Goal: Check status: Check status

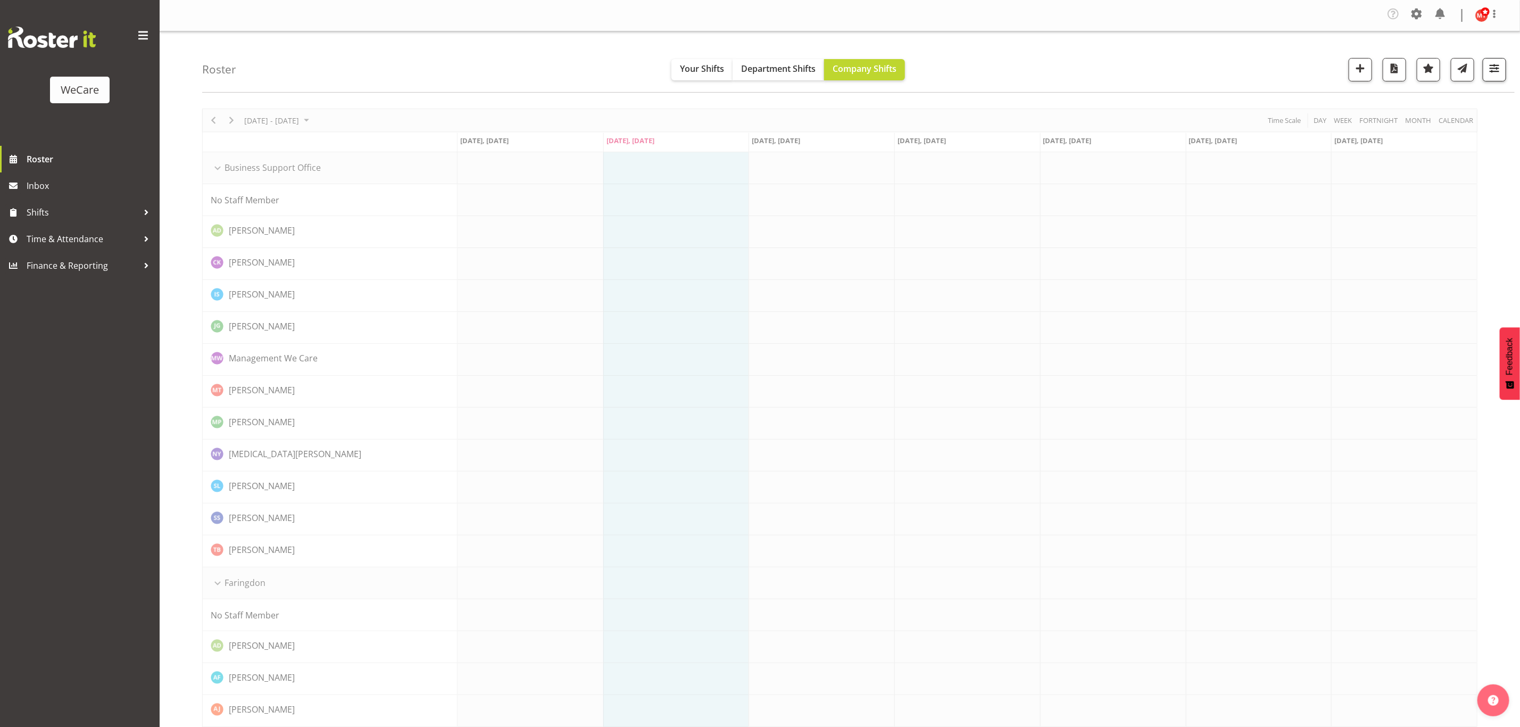
click at [1489, 74] on span "button" at bounding box center [1495, 68] width 14 height 14
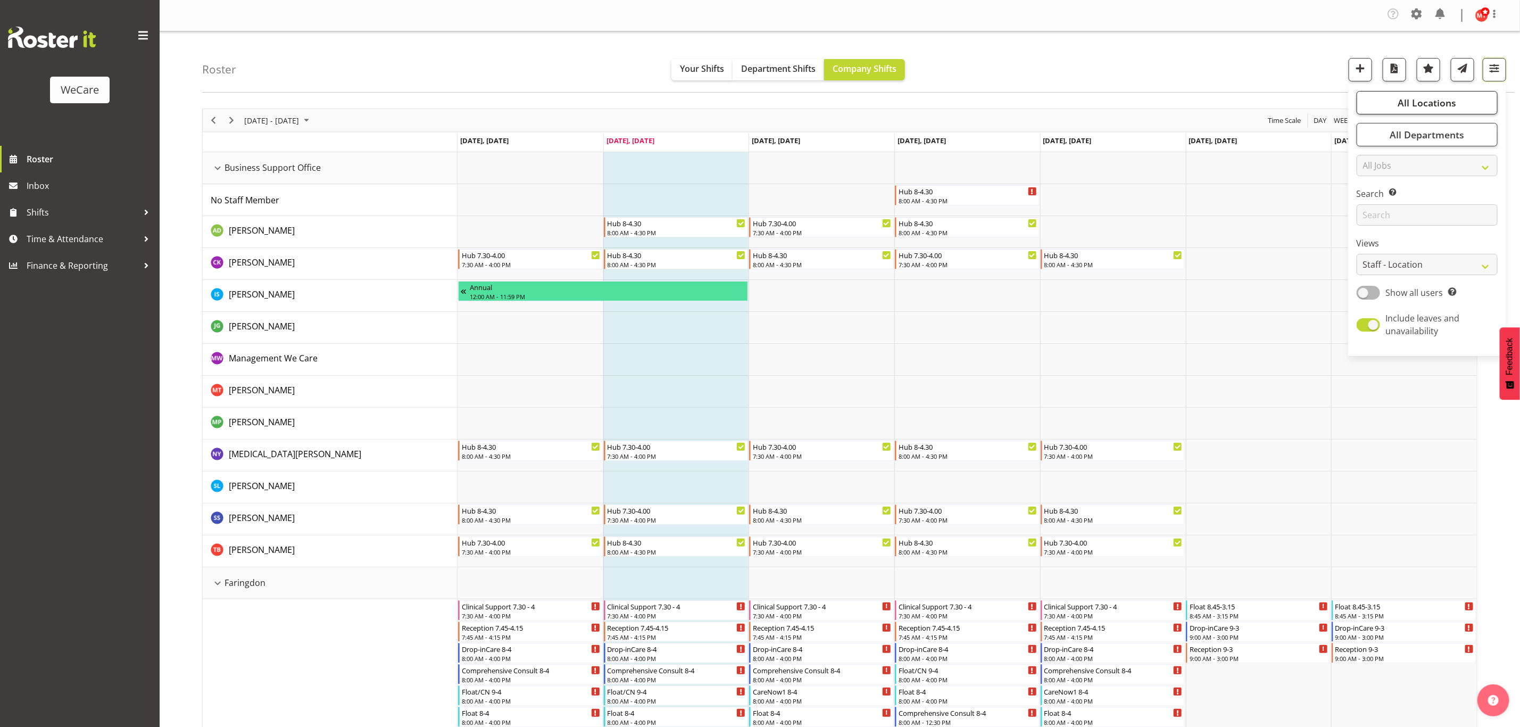
click at [1421, 104] on span "All Locations" at bounding box center [1427, 102] width 59 height 13
click at [1370, 152] on span at bounding box center [1369, 155] width 9 height 9
click at [1370, 152] on input "Business Support Office" at bounding box center [1368, 155] width 7 height 7
checkbox input "false"
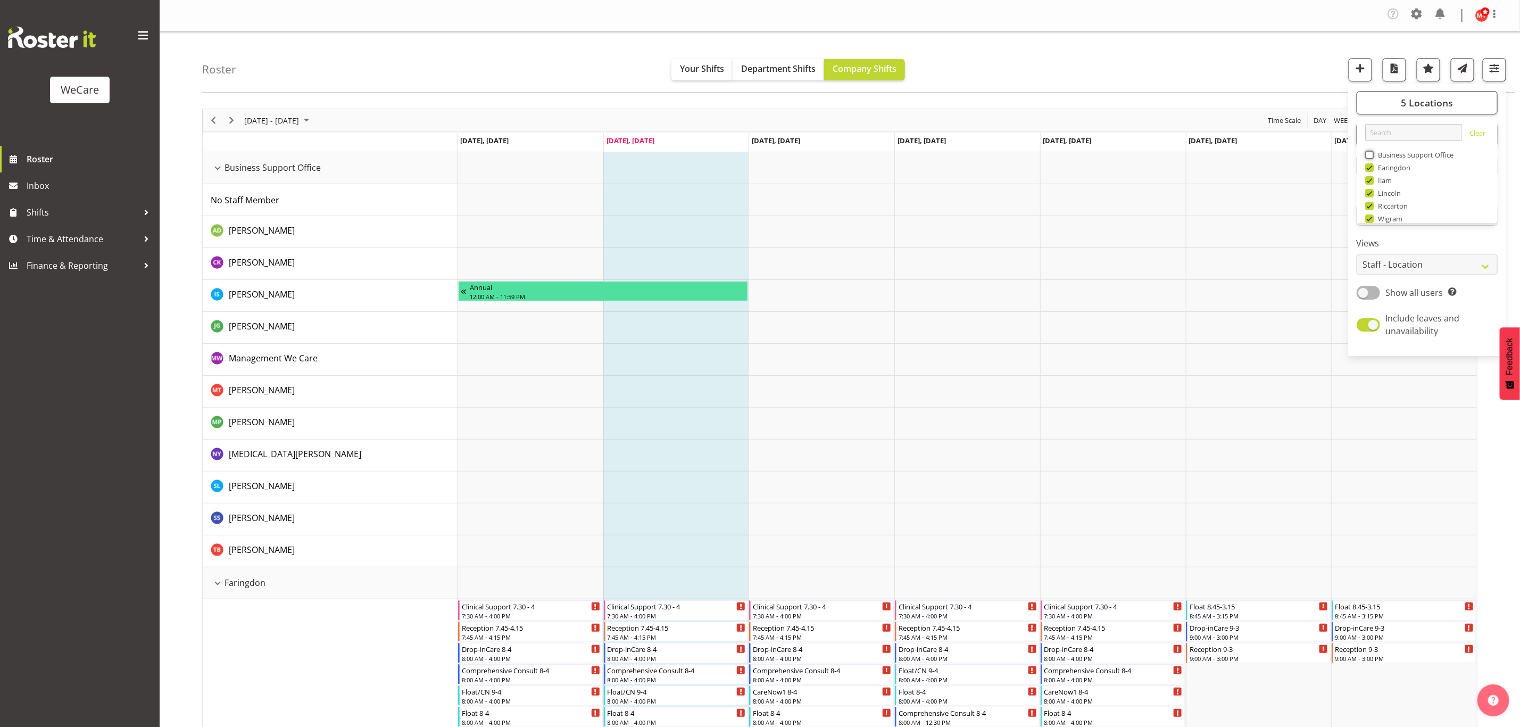
click at [1371, 168] on span at bounding box center [1369, 167] width 9 height 9
click at [1371, 168] on input "Faringdon" at bounding box center [1368, 167] width 7 height 7
checkbox input "false"
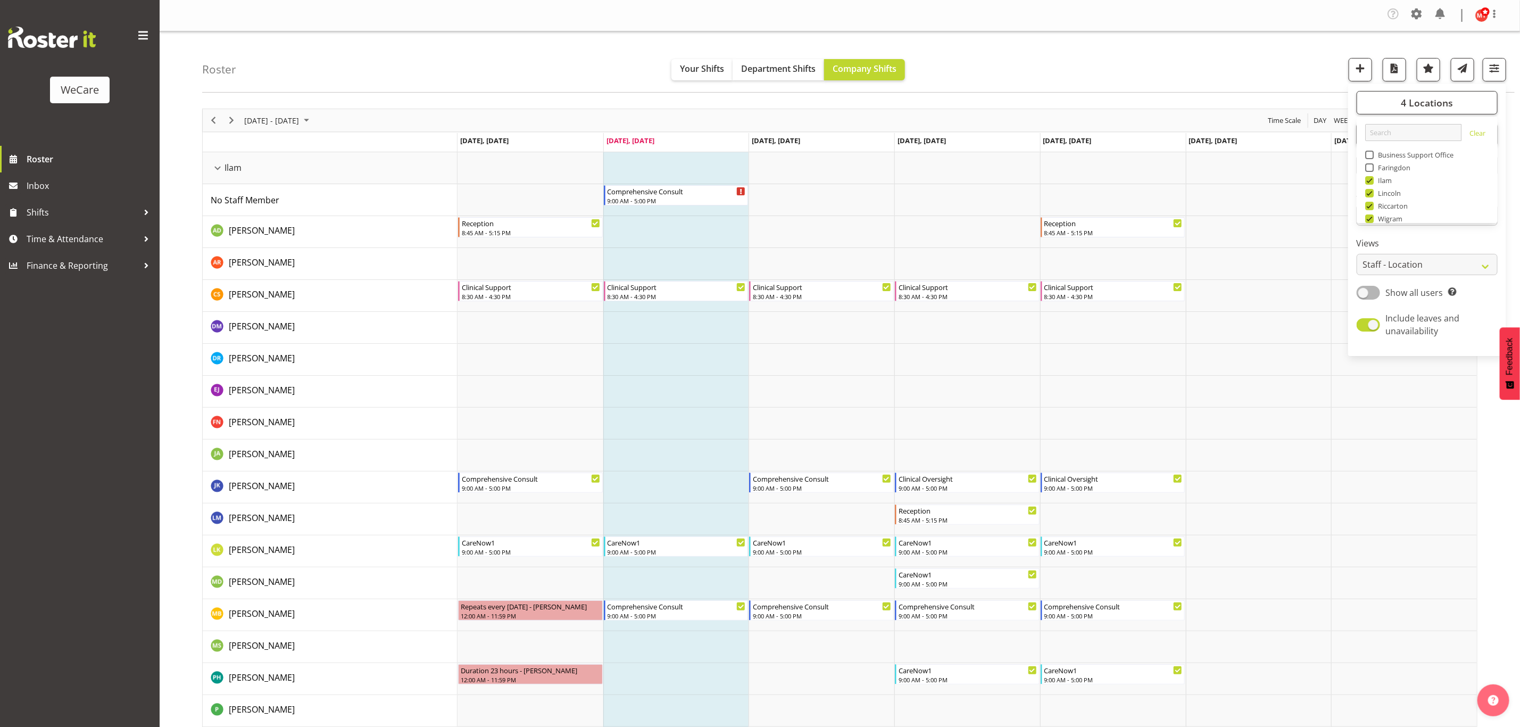
click at [1370, 194] on span at bounding box center [1369, 193] width 9 height 9
click at [1370, 194] on input "Lincoln" at bounding box center [1368, 193] width 7 height 7
checkbox input "false"
click at [1493, 70] on span "button" at bounding box center [1495, 68] width 14 height 14
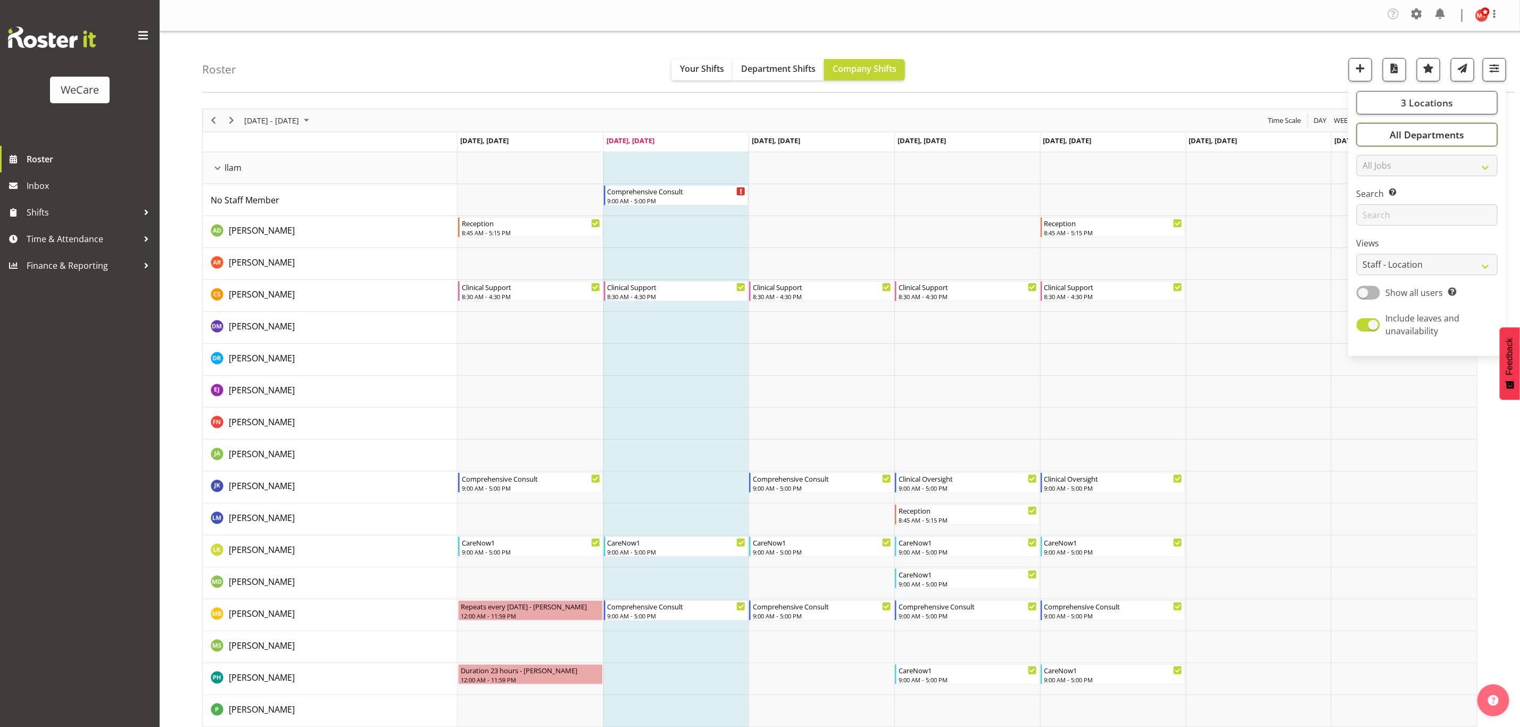
click at [1434, 138] on span "All Departments" at bounding box center [1427, 134] width 74 height 13
click at [1370, 211] on span at bounding box center [1369, 212] width 9 height 9
click at [1370, 211] on input "Level 1 & 2" at bounding box center [1368, 212] width 7 height 7
checkbox input "false"
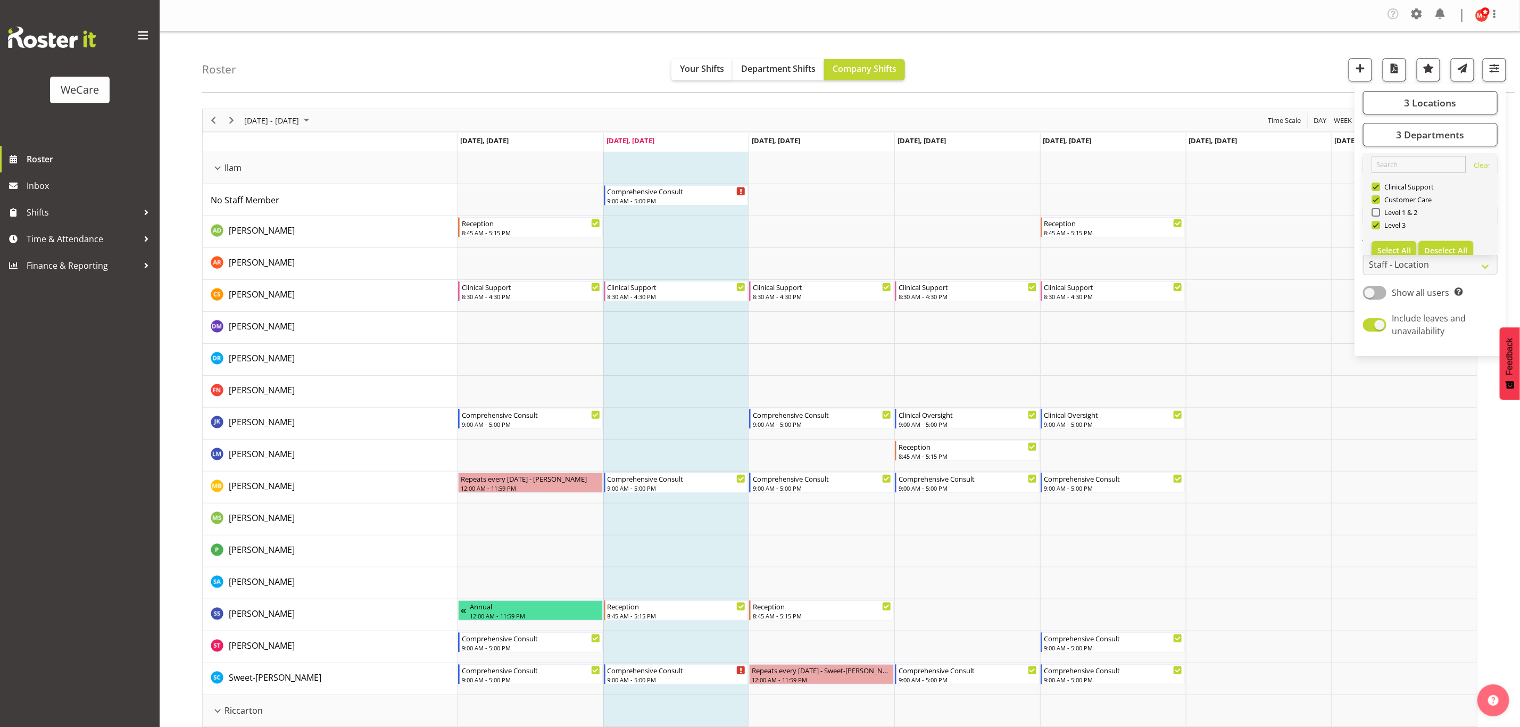
click at [1445, 249] on span "Deselect All" at bounding box center [1446, 250] width 43 height 10
checkbox input "false"
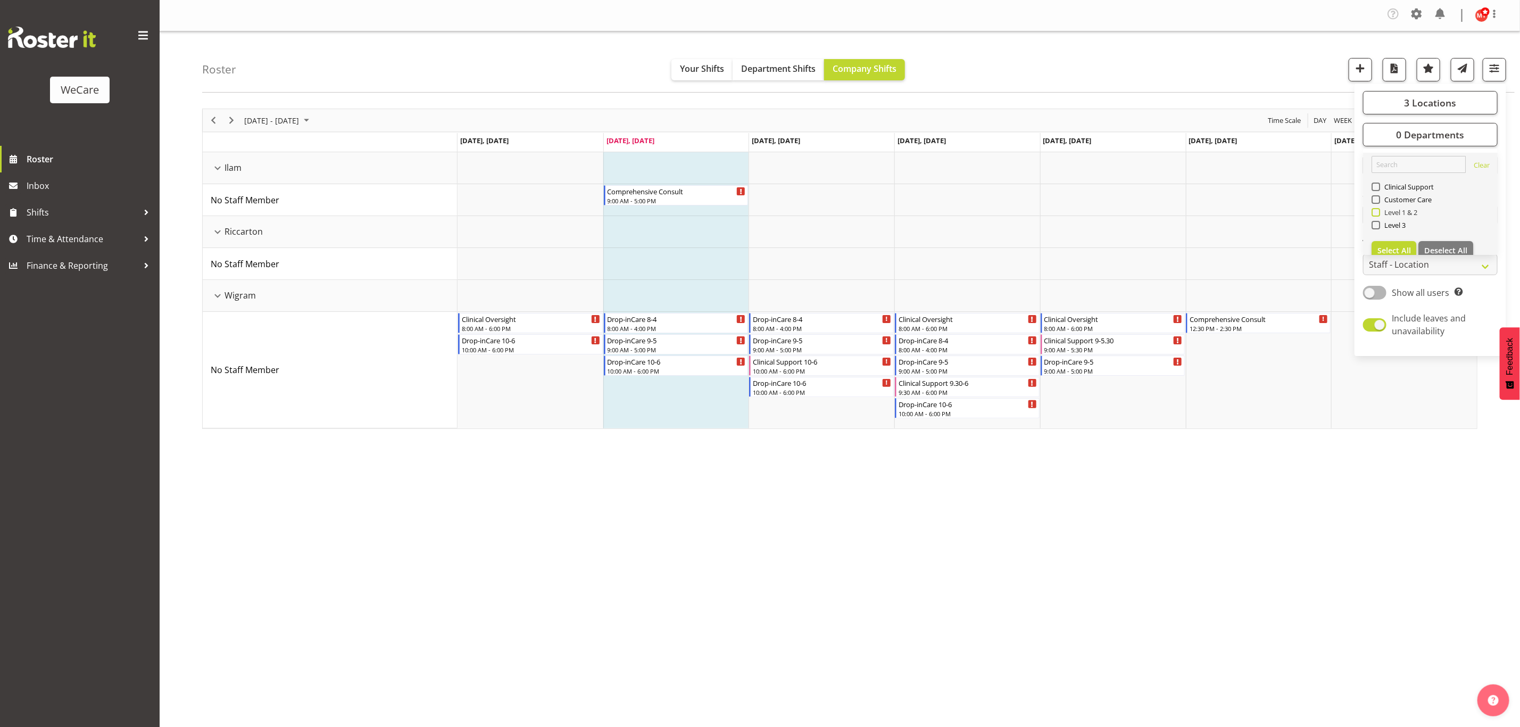
click at [1375, 211] on span at bounding box center [1376, 212] width 9 height 9
click at [1375, 211] on input "Level 1 & 2" at bounding box center [1375, 212] width 7 height 7
checkbox input "true"
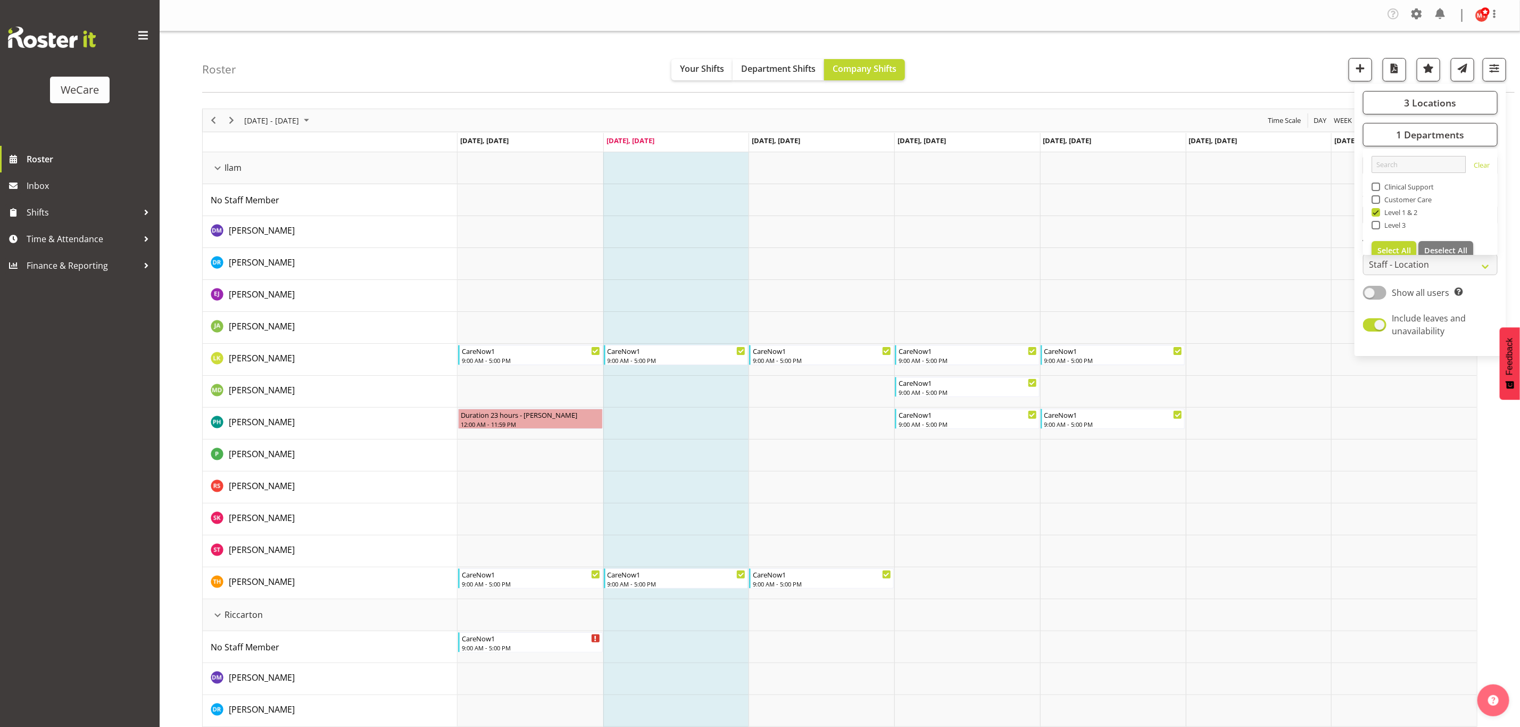
click at [1268, 72] on div "Roster Your Shifts Department Shifts Company Shifts 3 Locations Clear Business …" at bounding box center [858, 61] width 1313 height 61
click at [233, 118] on span "Next" at bounding box center [231, 120] width 13 height 13
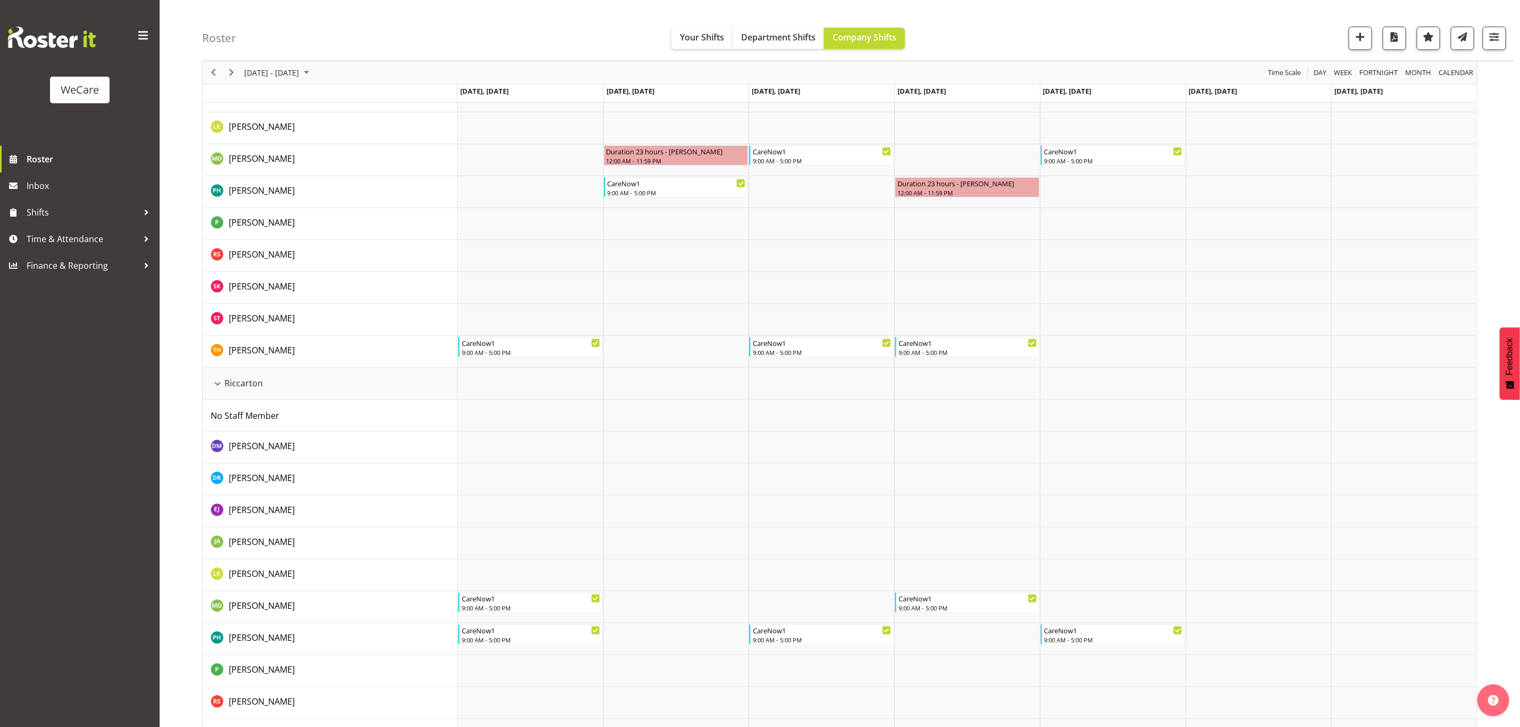
scroll to position [204, 0]
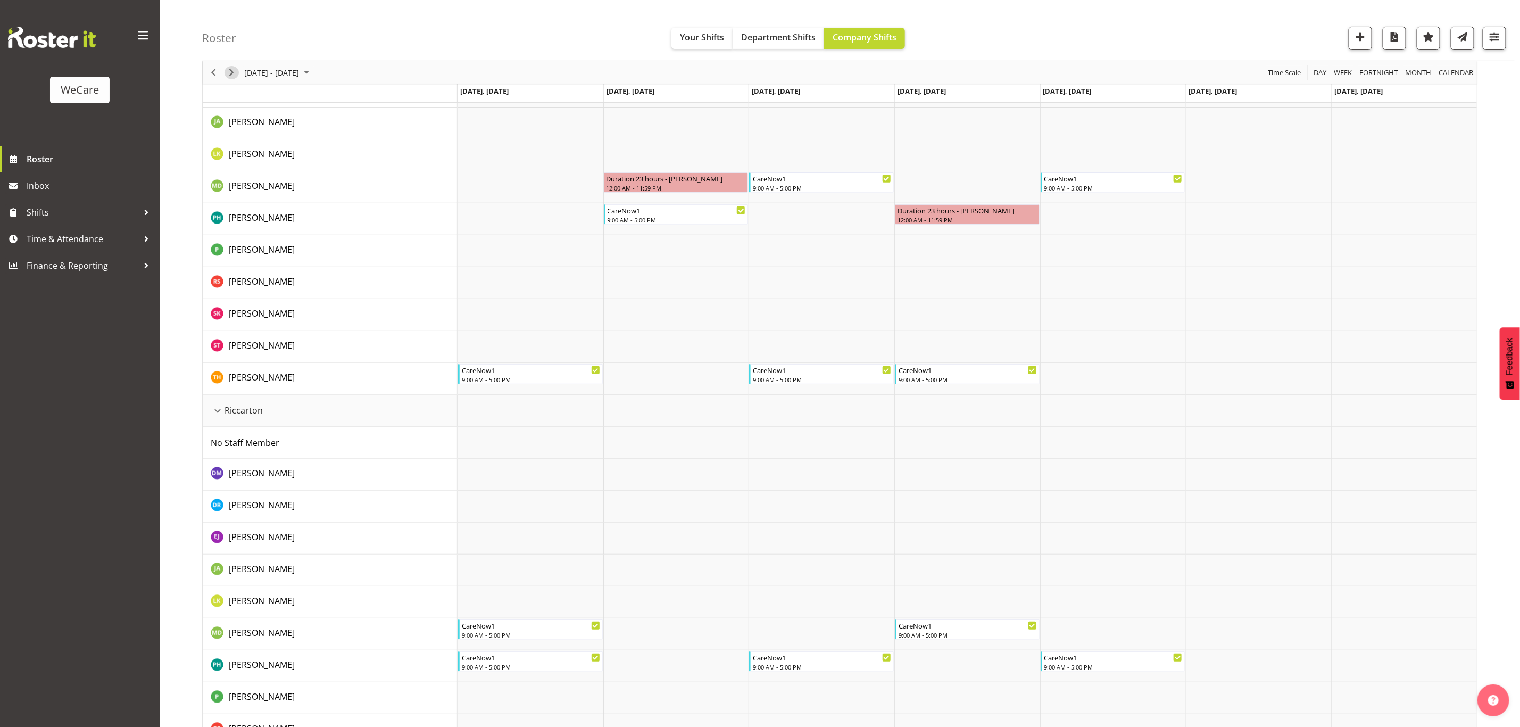
click at [227, 69] on span "Next" at bounding box center [231, 72] width 13 height 13
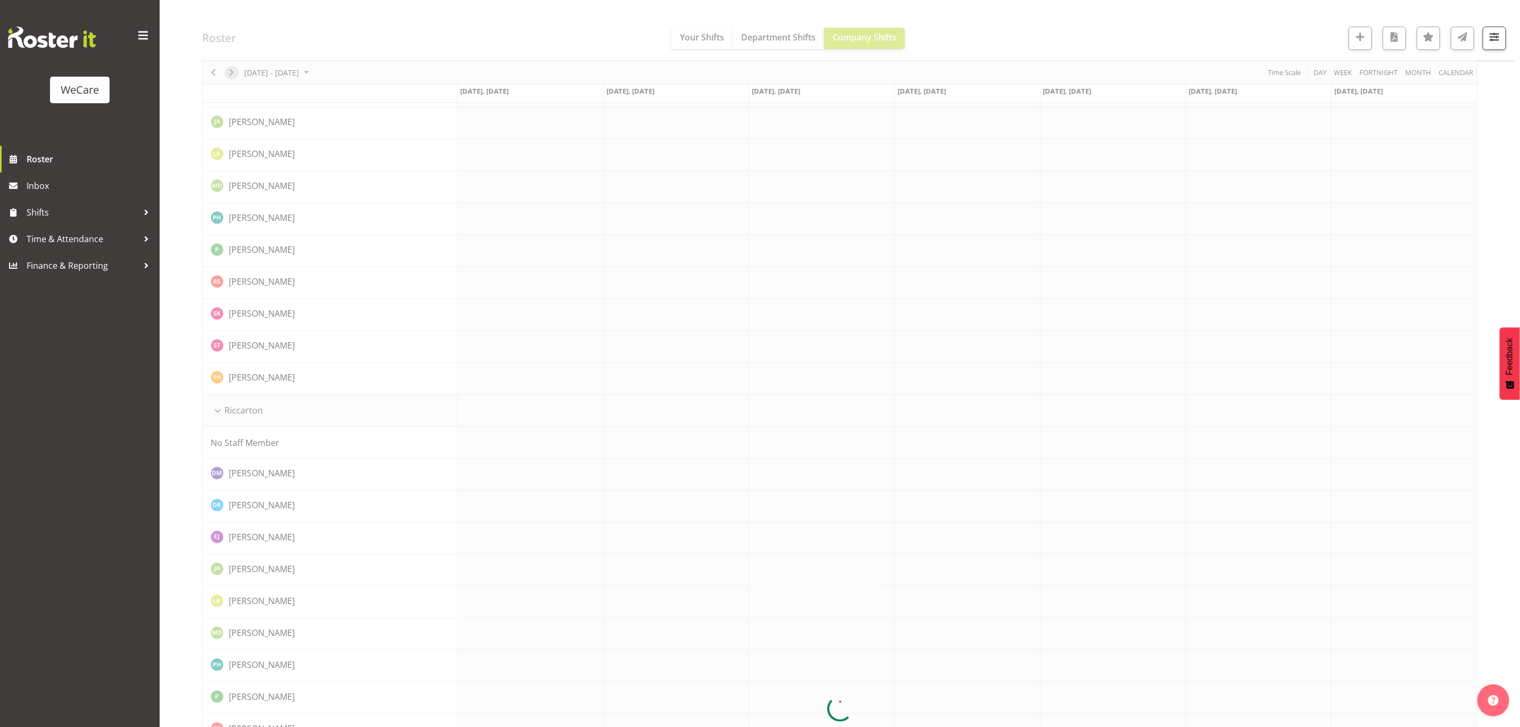
scroll to position [0, 0]
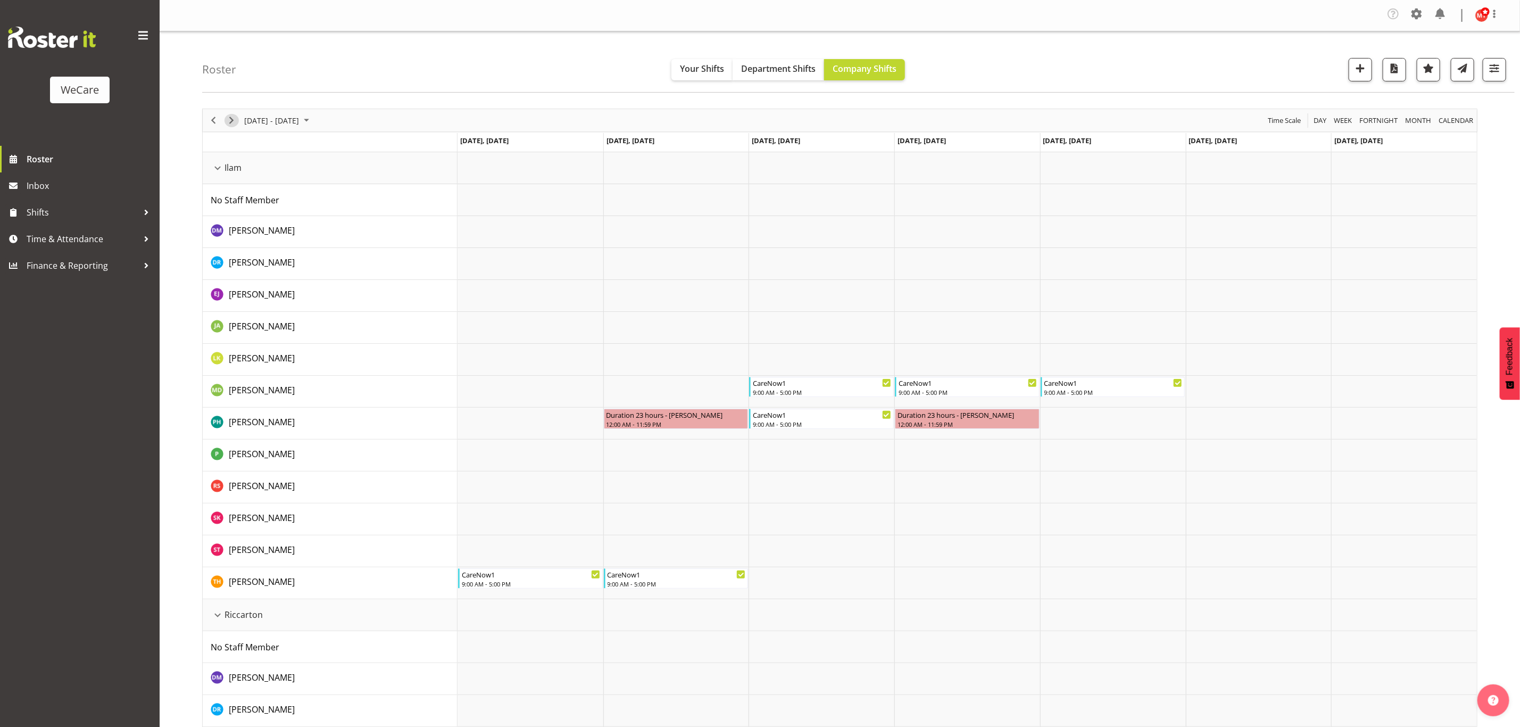
click at [235, 121] on span "Next" at bounding box center [231, 120] width 13 height 13
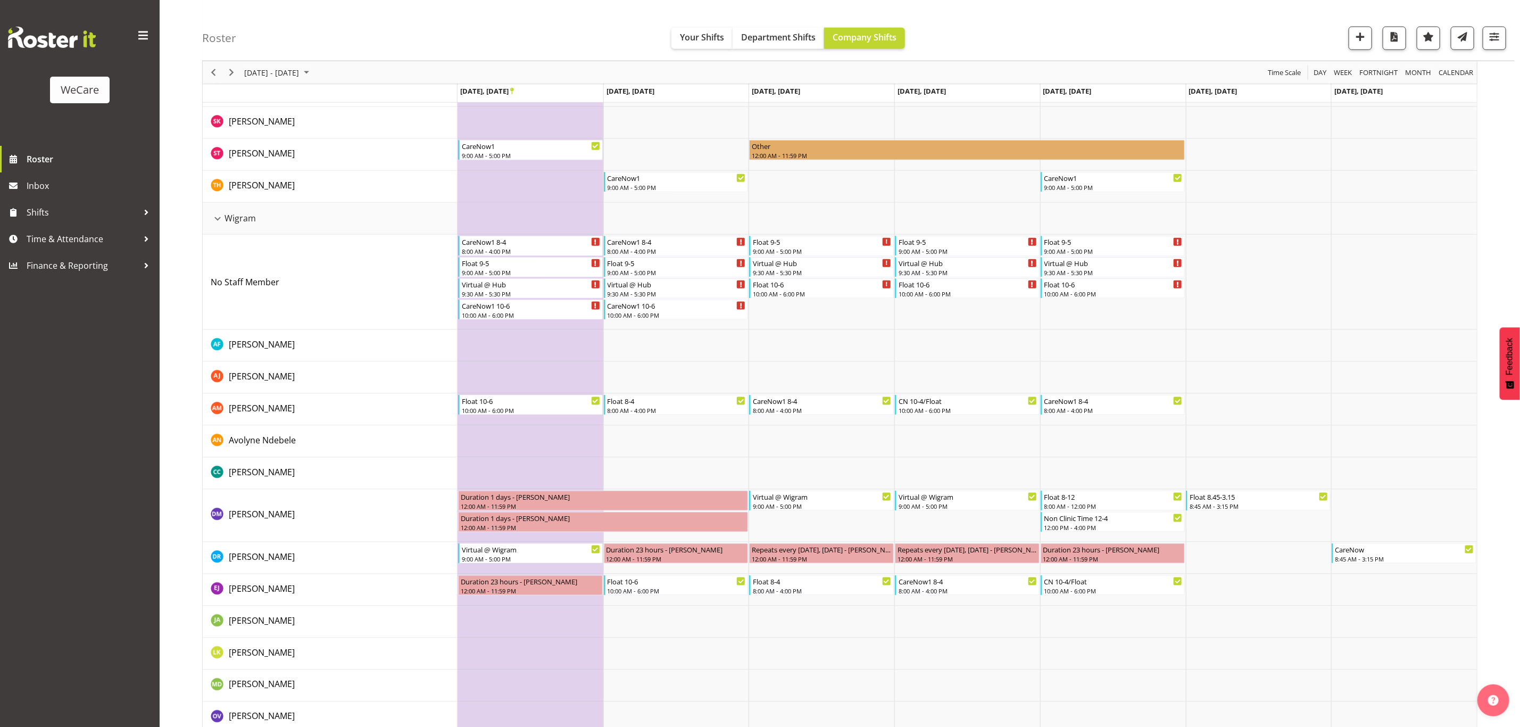
scroll to position [444, 0]
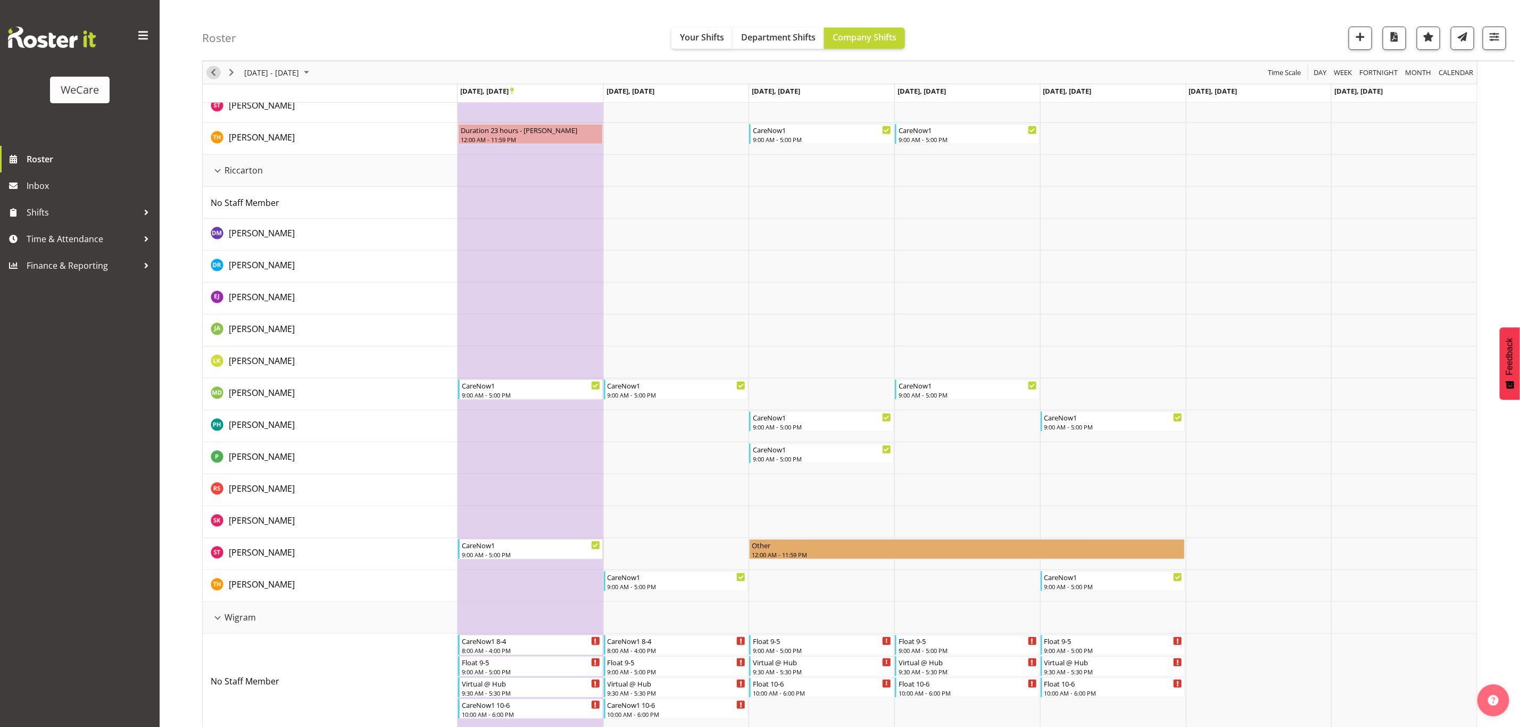
click at [208, 74] on span "Previous" at bounding box center [213, 72] width 13 height 13
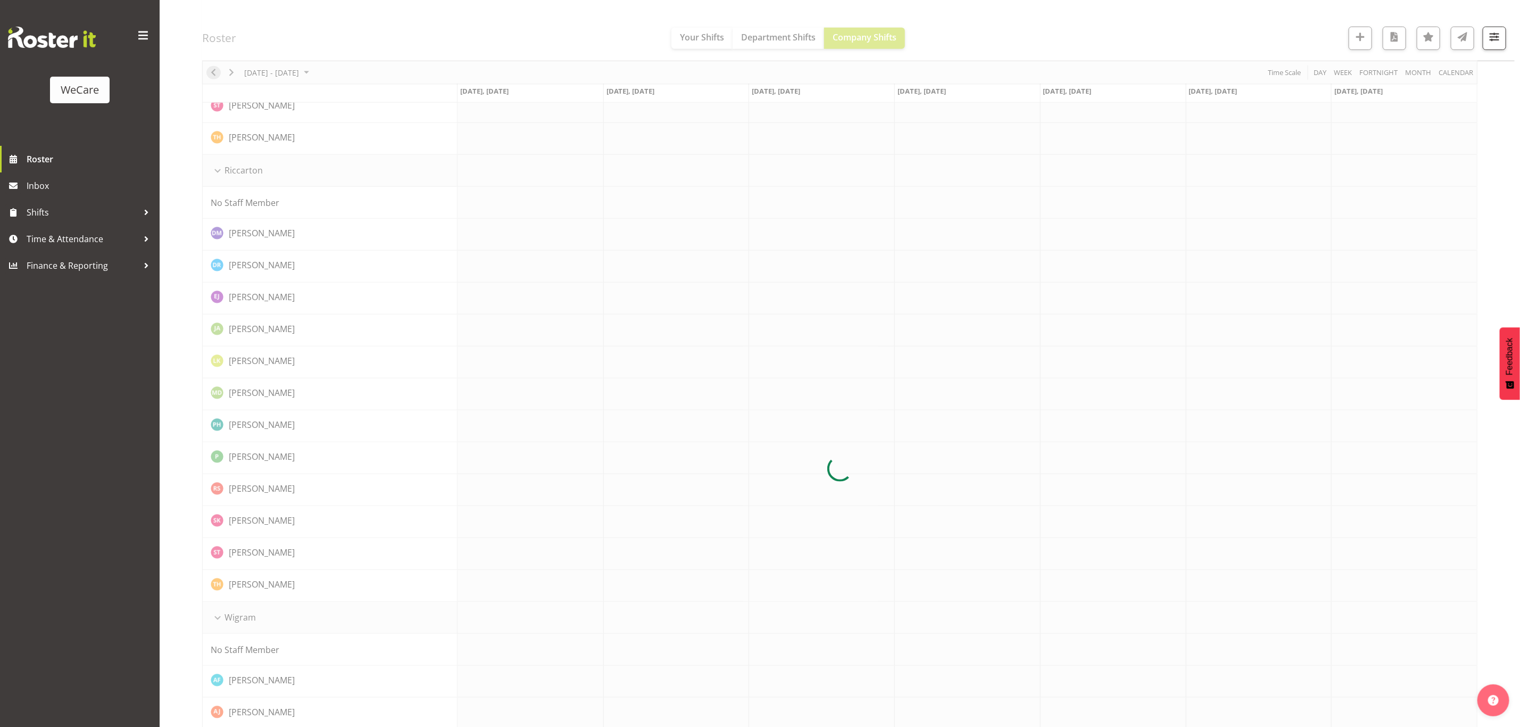
scroll to position [0, 0]
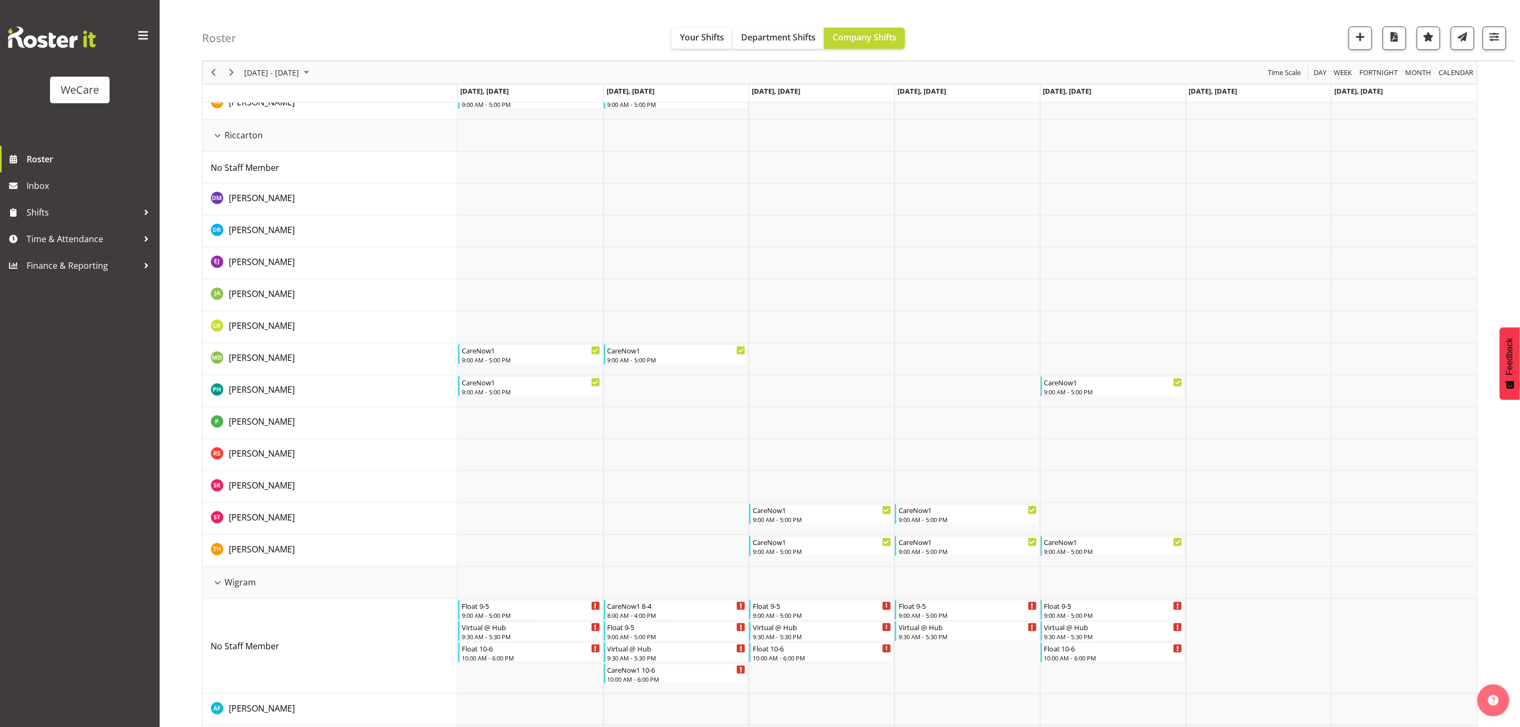
scroll to position [479, 0]
click at [219, 69] on span "Previous" at bounding box center [213, 72] width 13 height 13
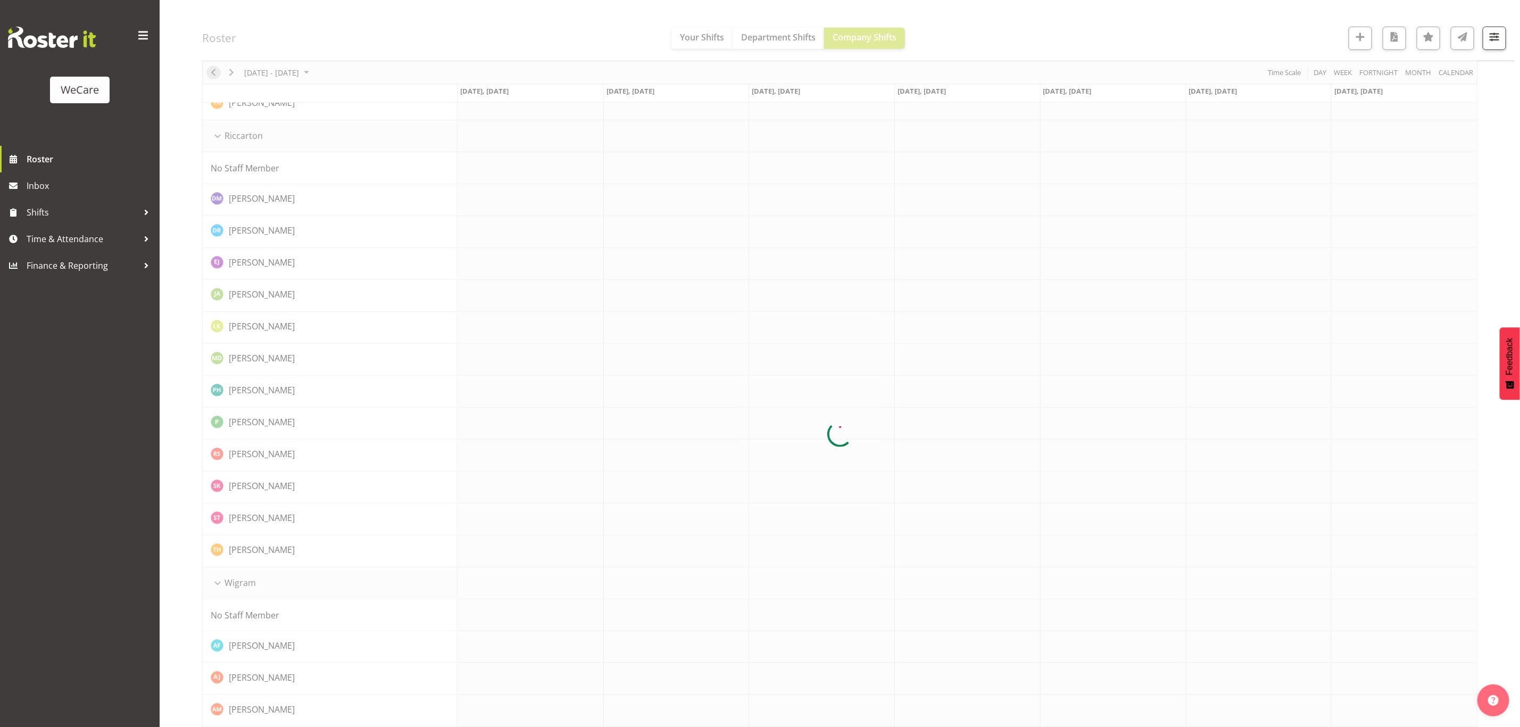
scroll to position [0, 0]
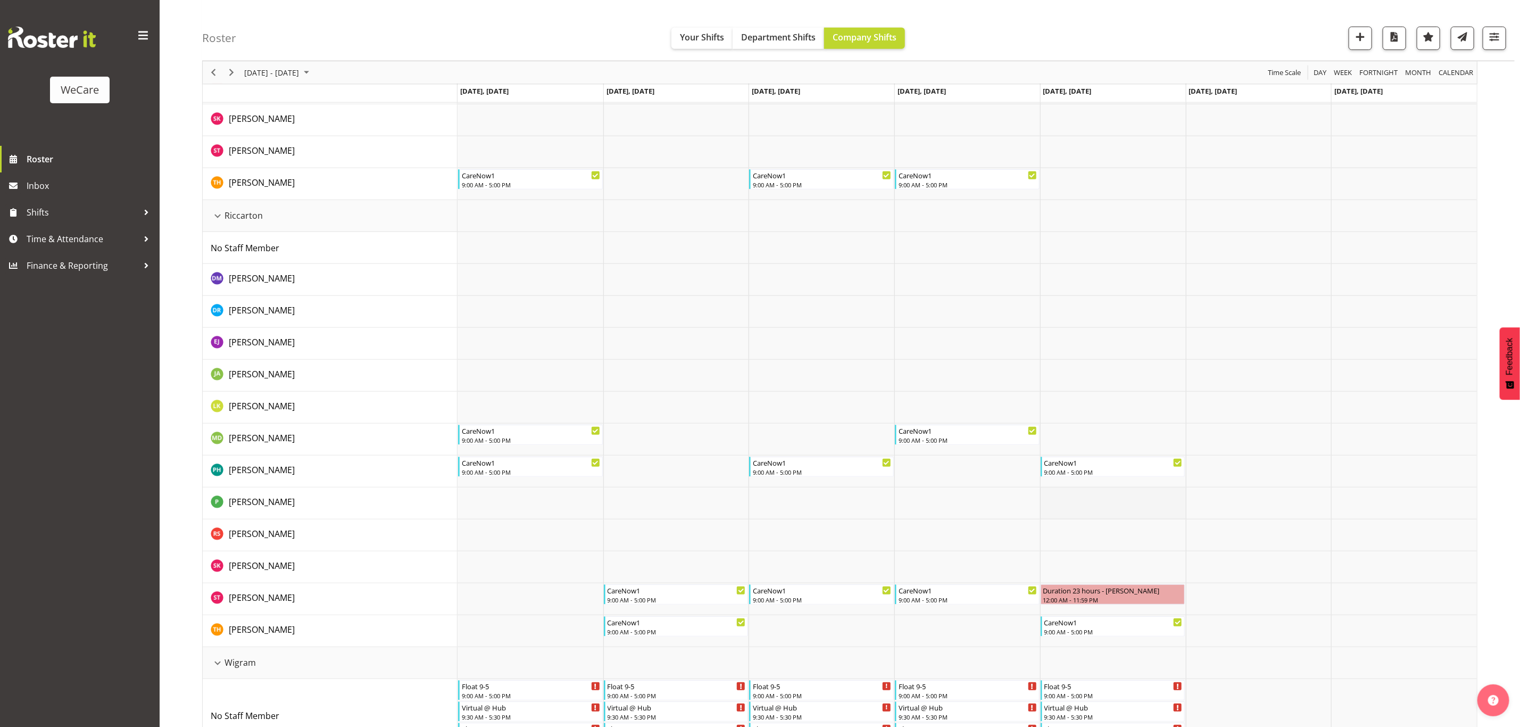
scroll to position [479, 0]
